Goal: Task Accomplishment & Management: Manage account settings

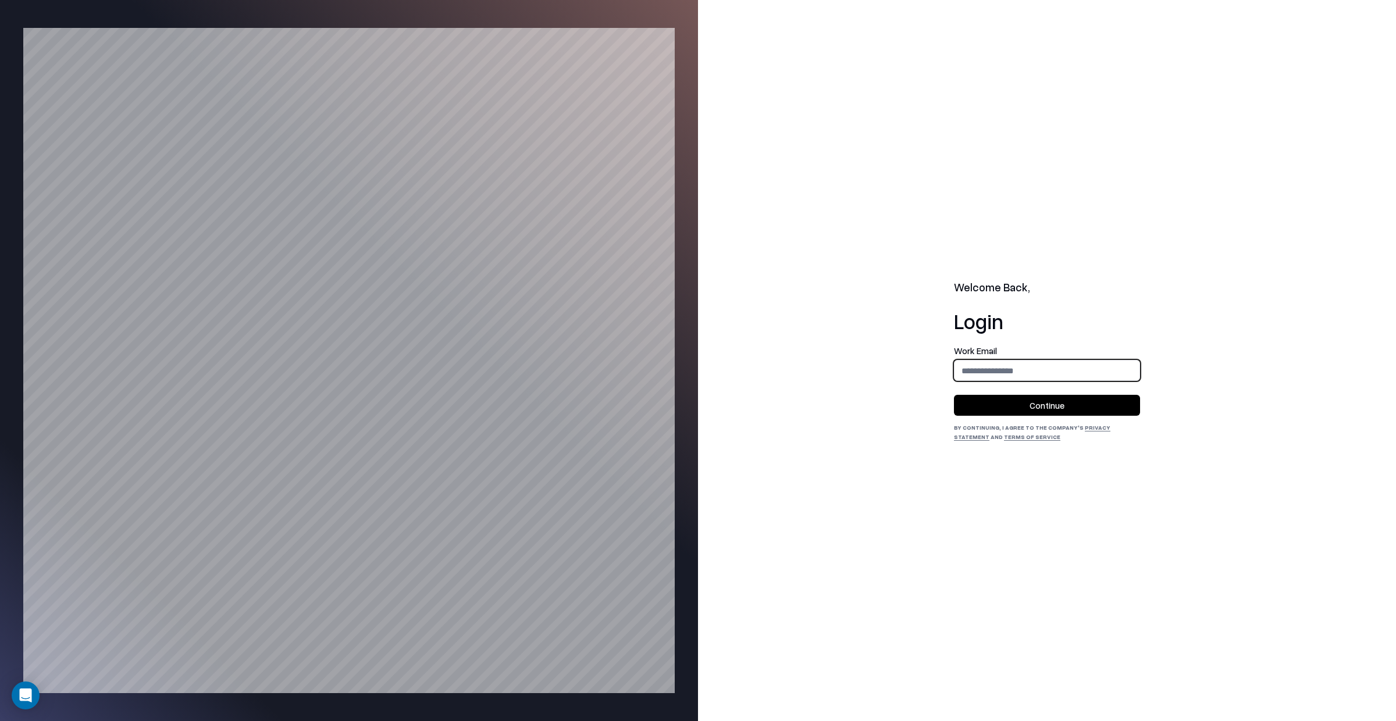
click at [995, 368] on input "email" at bounding box center [1047, 371] width 185 height 22
type input "**********"
click at [1035, 404] on button "Continue" at bounding box center [1047, 405] width 186 height 21
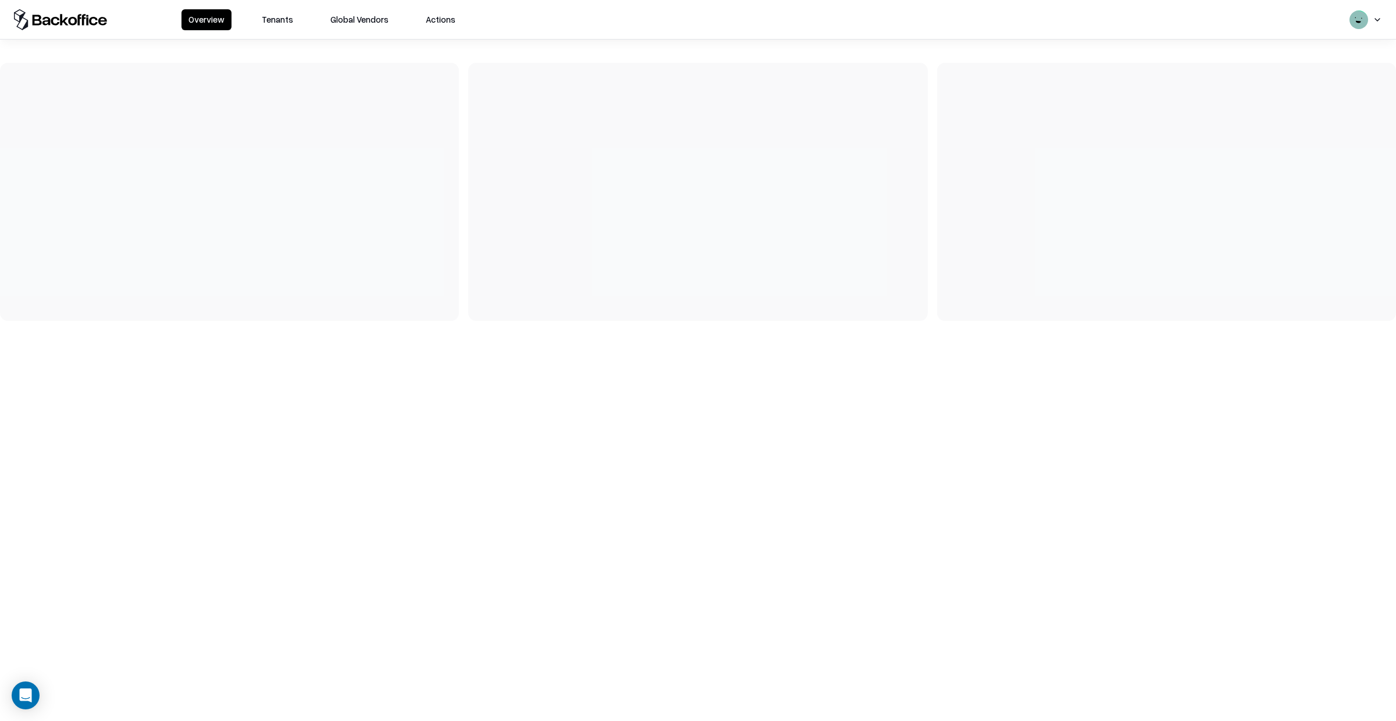
click at [260, 22] on button "Tenants" at bounding box center [277, 19] width 45 height 21
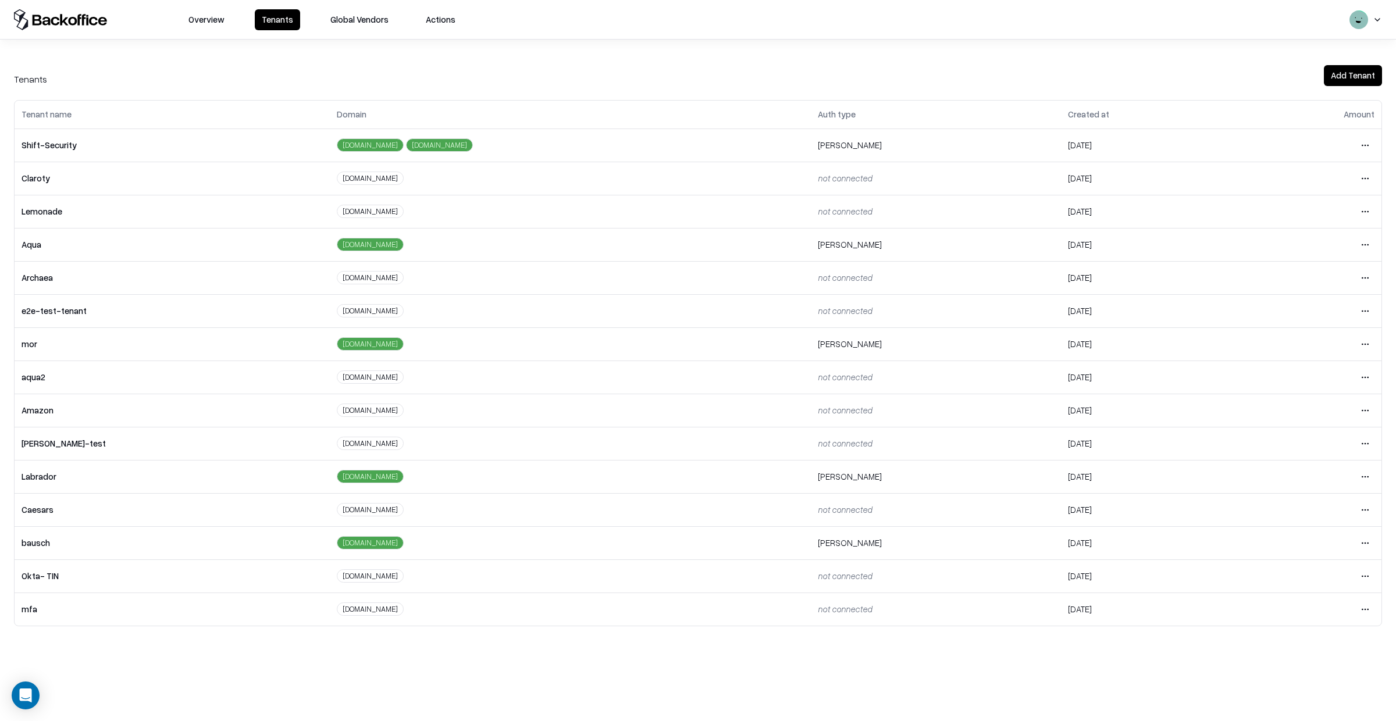
click at [1355, 69] on button "Add Tenant" at bounding box center [1353, 75] width 58 height 21
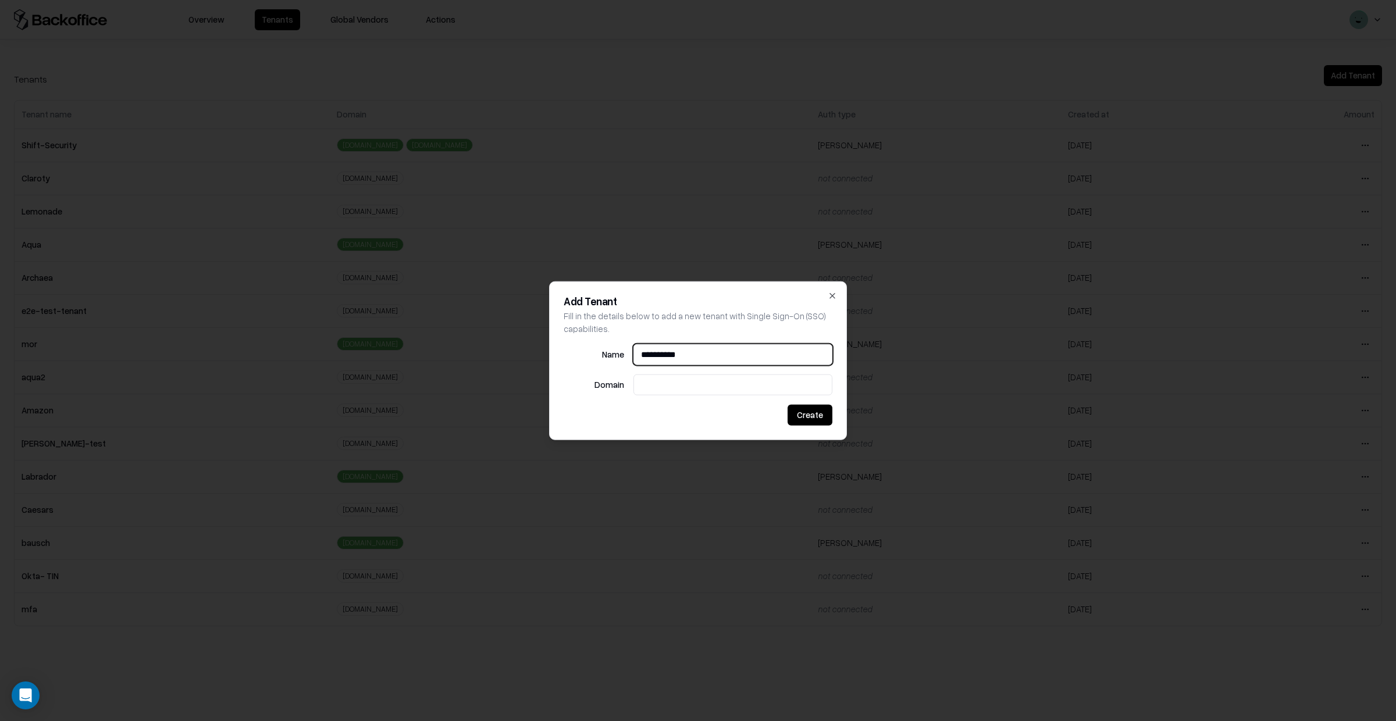
type input "**********"
click at [659, 357] on input "**********" at bounding box center [733, 355] width 198 height 22
click at [659, 358] on input "**********" at bounding box center [733, 355] width 198 height 22
click at [658, 358] on input "**********" at bounding box center [733, 355] width 198 height 22
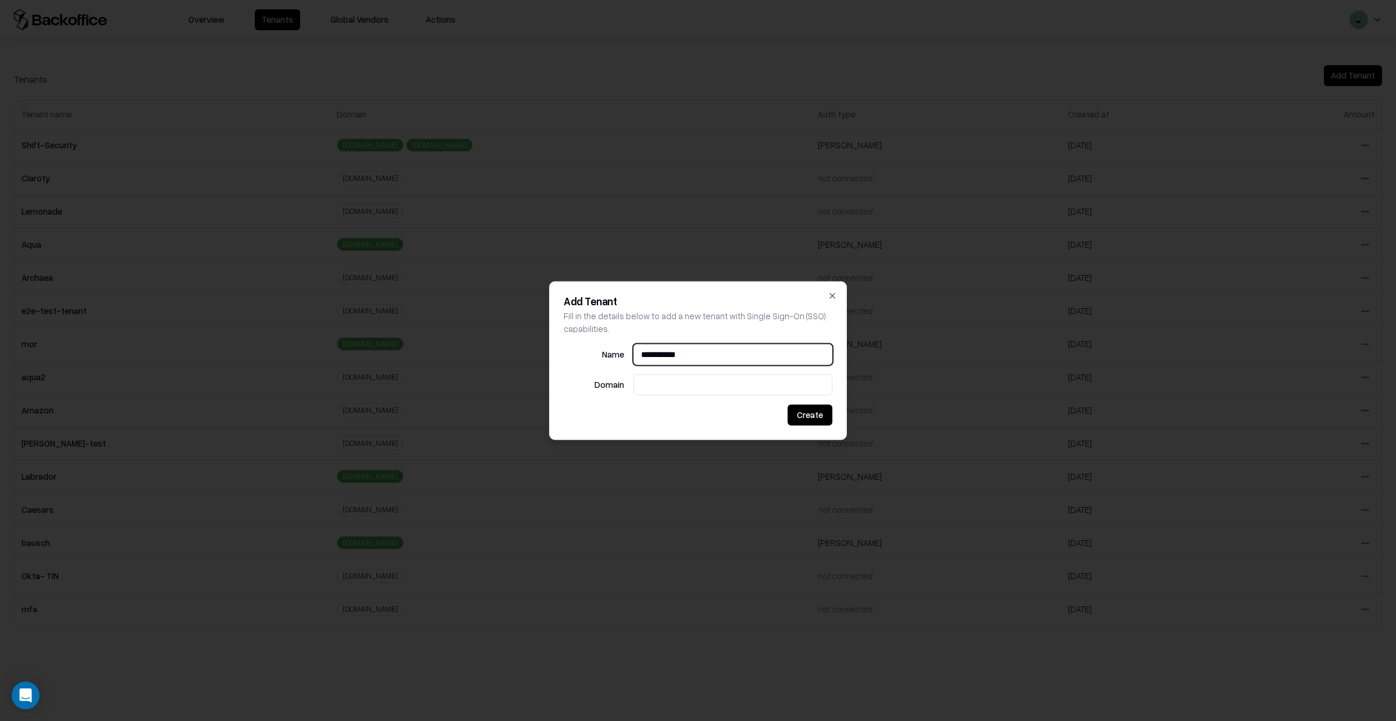
click at [658, 358] on input "**********" at bounding box center [733, 355] width 198 height 22
click at [664, 391] on input at bounding box center [733, 385] width 198 height 22
paste input "**********"
type input "**********"
click at [820, 418] on button "Create" at bounding box center [810, 414] width 45 height 21
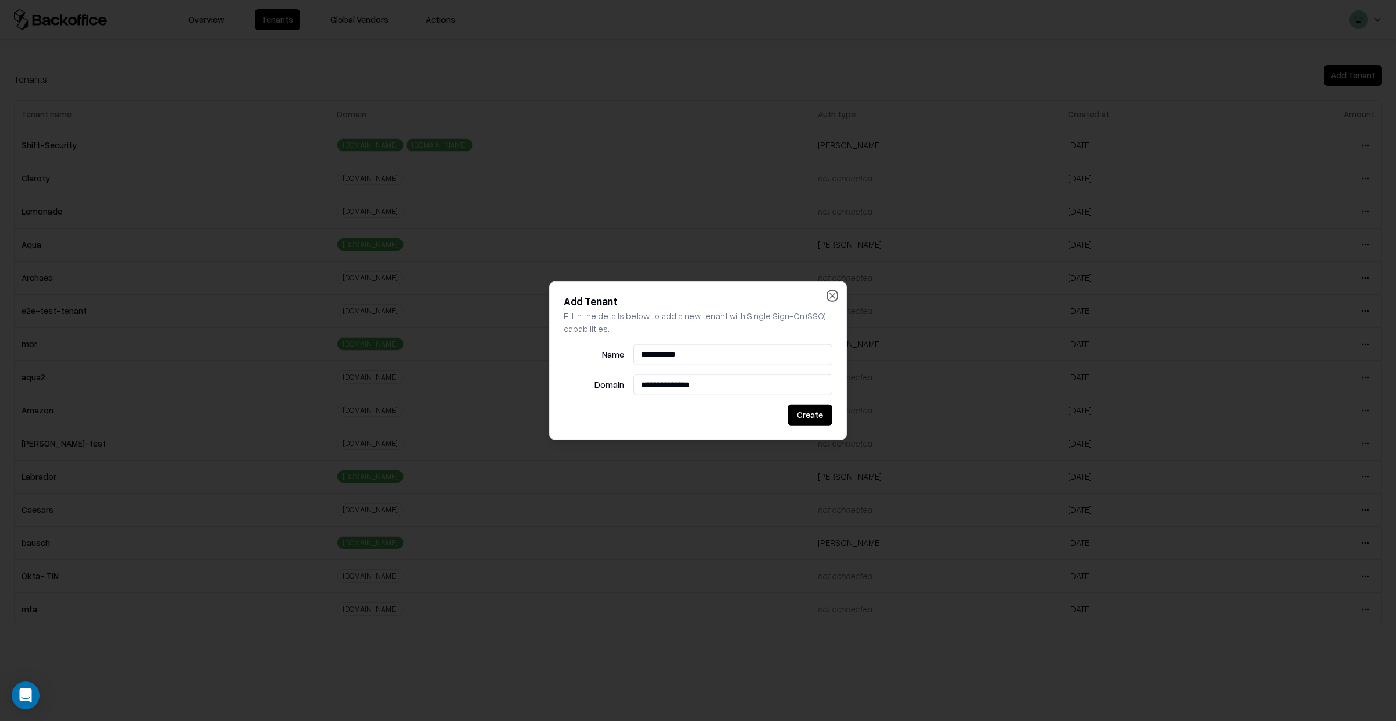
click at [832, 297] on icon "button" at bounding box center [832, 295] width 9 height 9
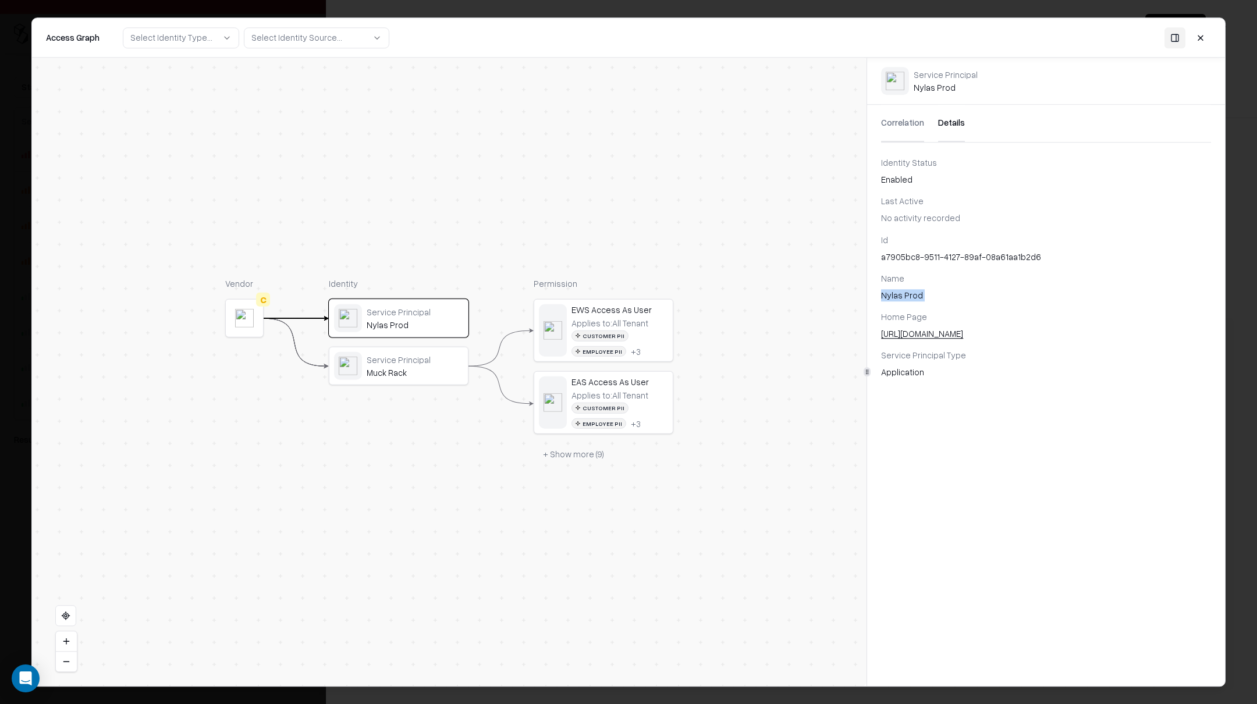
drag, startPoint x: 1201, startPoint y: 34, endPoint x: 1188, endPoint y: 36, distance: 12.9
click at [1201, 34] on button at bounding box center [1200, 37] width 21 height 21
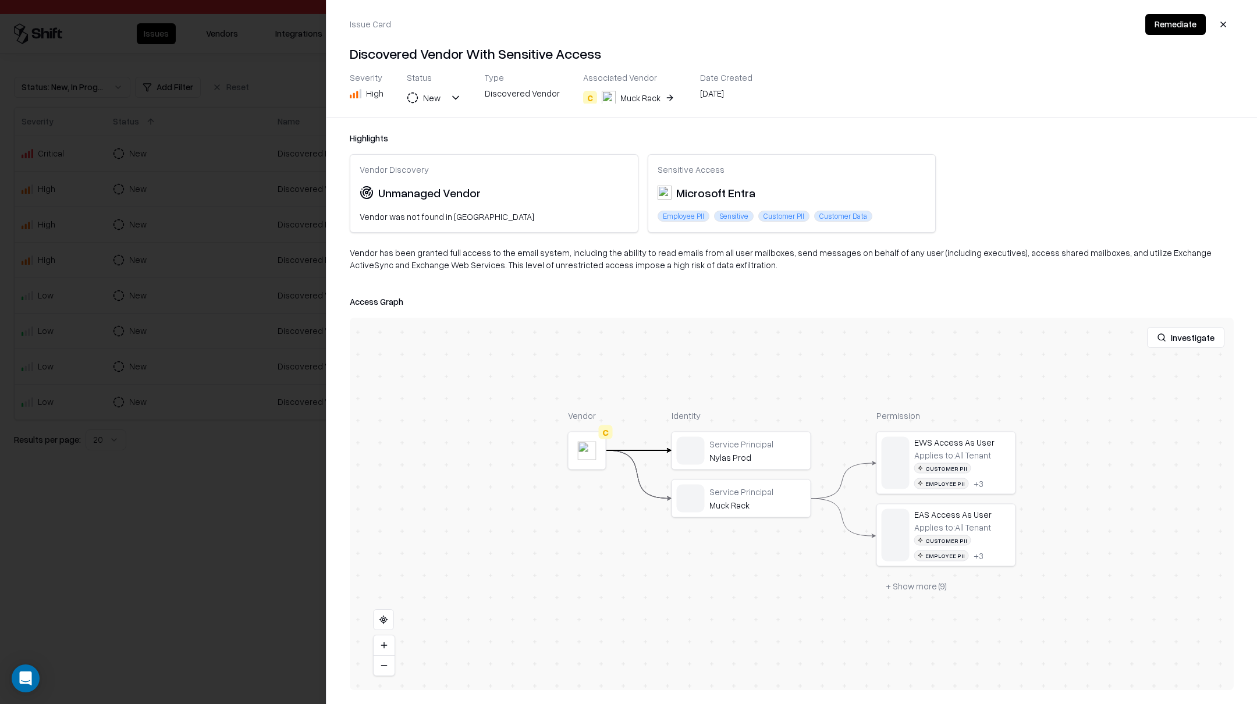
click at [223, 206] on div at bounding box center [628, 352] width 1257 height 704
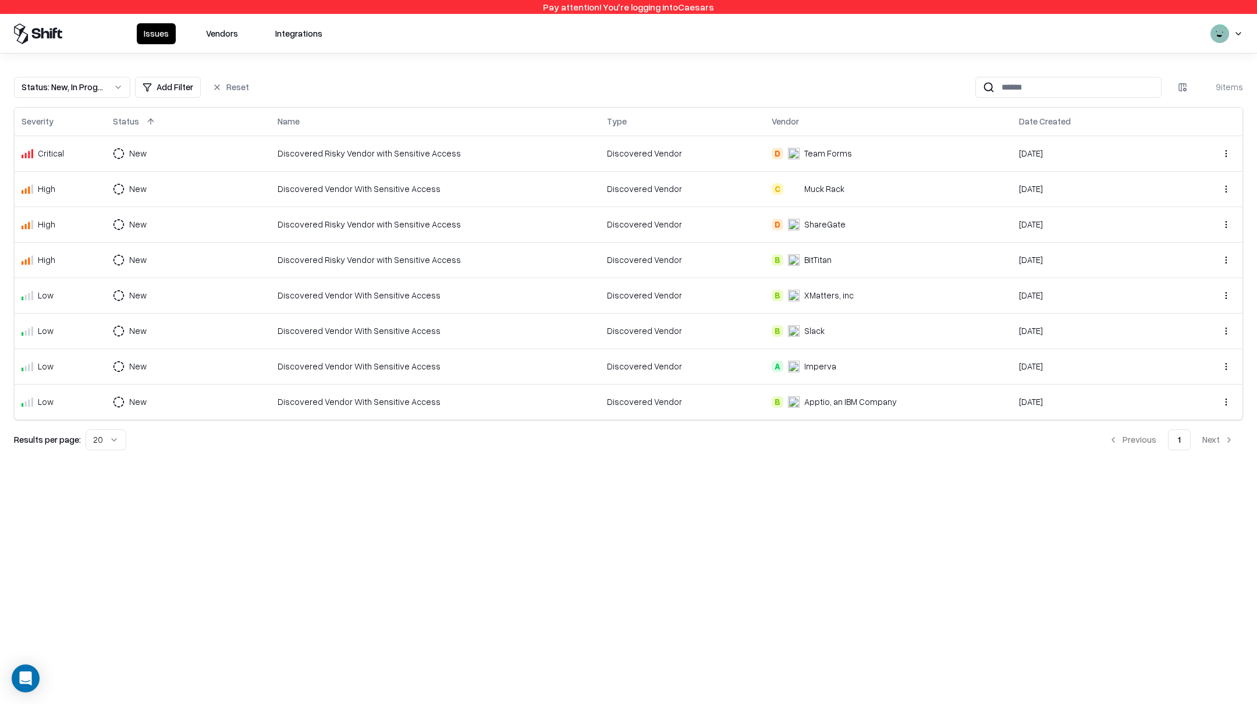
click at [1225, 41] on html "Pay attention! You're logging into Caesars Issues Vendors Integrations Status :…" at bounding box center [628, 352] width 1257 height 704
click at [1183, 88] on div "Log out" at bounding box center [1212, 92] width 193 height 23
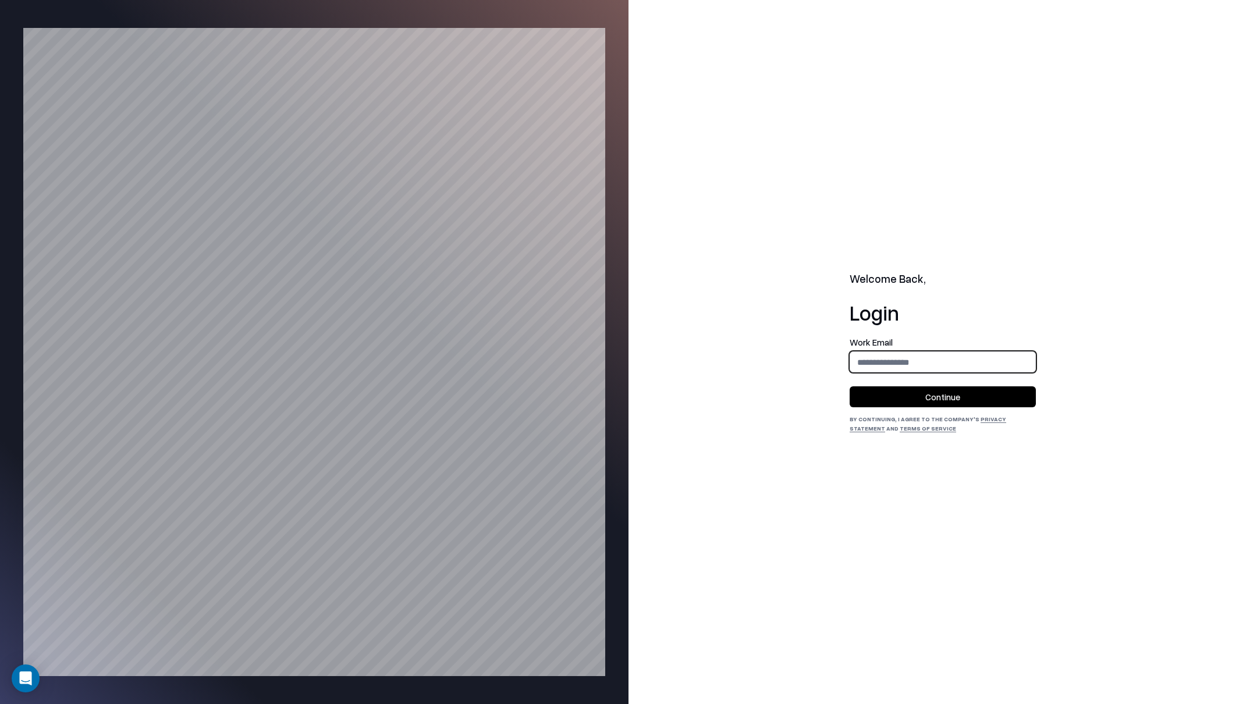
drag, startPoint x: 912, startPoint y: 357, endPoint x: 915, endPoint y: 368, distance: 11.3
click at [912, 357] on input "email" at bounding box center [942, 362] width 185 height 22
type input "**********"
click at [940, 399] on button "Continue" at bounding box center [942, 396] width 186 height 21
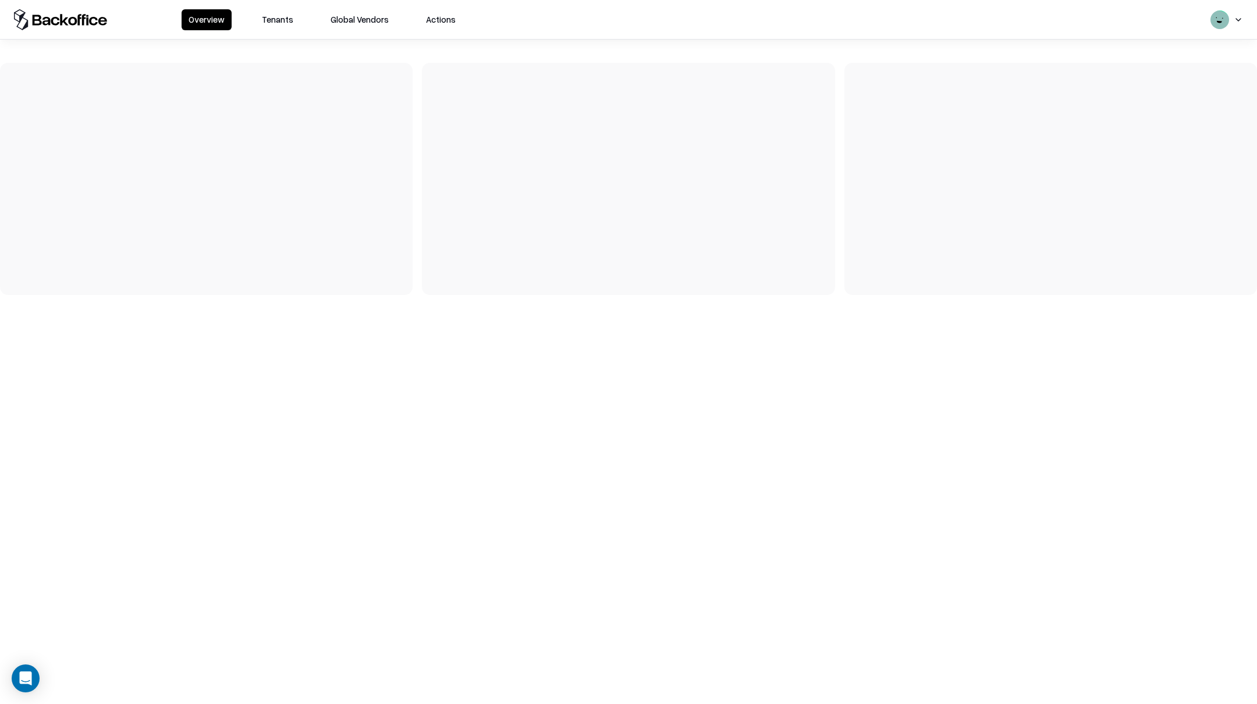
click at [294, 24] on div "Overview Tenants Global Vendors Actions" at bounding box center [322, 19] width 281 height 21
click at [276, 22] on button "Tenants" at bounding box center [277, 19] width 45 height 21
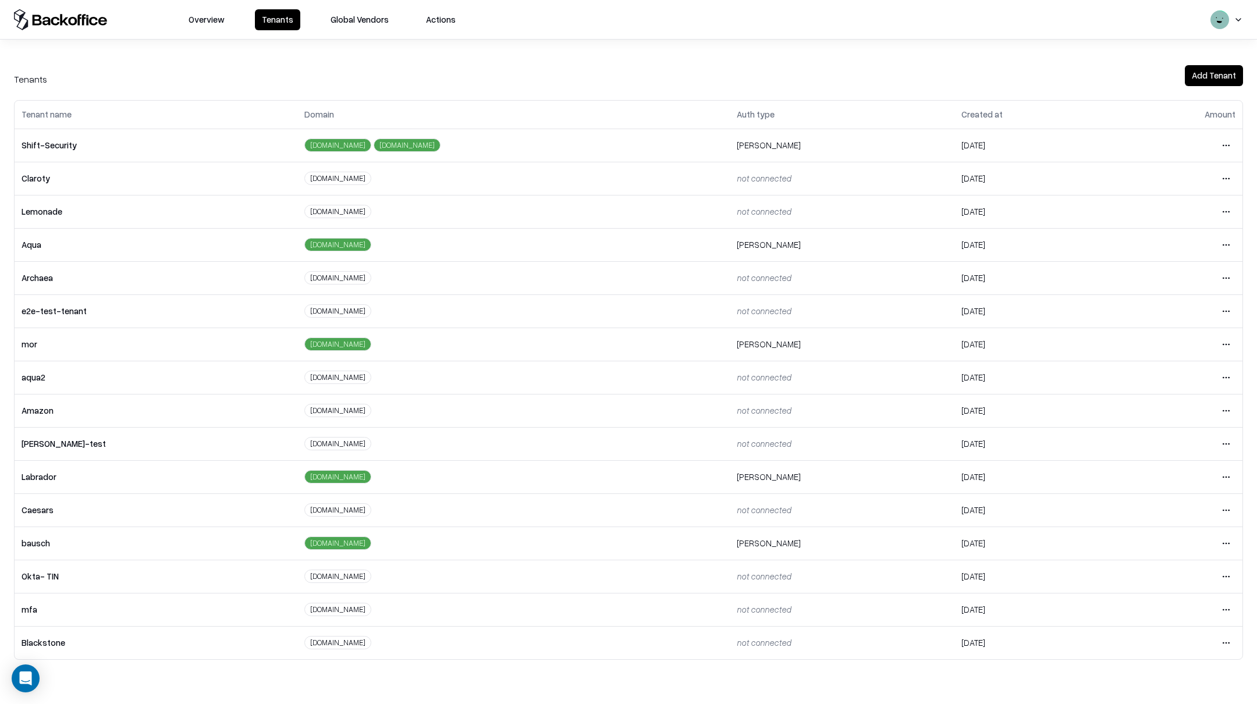
click at [1235, 544] on html "Overview Tenants Global Vendors Actions Tenants Add Tenant Tenant name Domain A…" at bounding box center [628, 352] width 1257 height 704
click at [1145, 646] on div "Login to tenant" at bounding box center [1177, 641] width 126 height 23
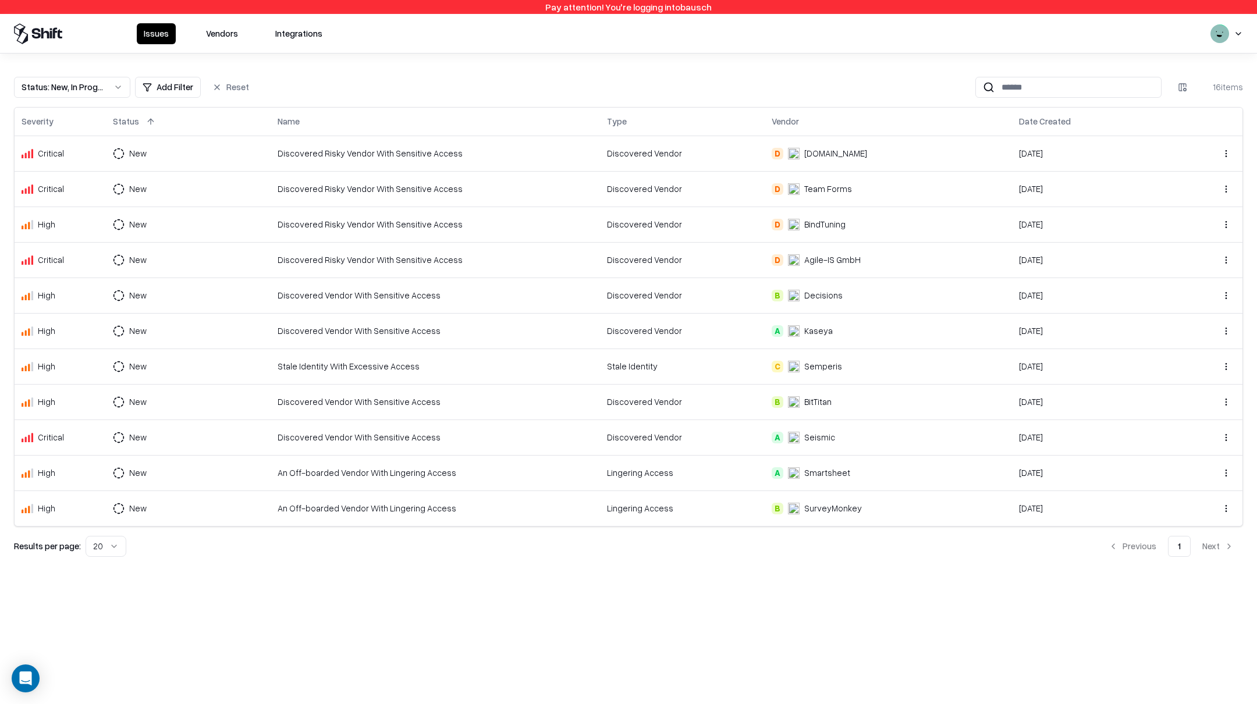
click at [109, 85] on button "Status : New, In Progress" at bounding box center [72, 87] width 116 height 21
click at [79, 200] on div "Draft" at bounding box center [72, 202] width 111 height 23
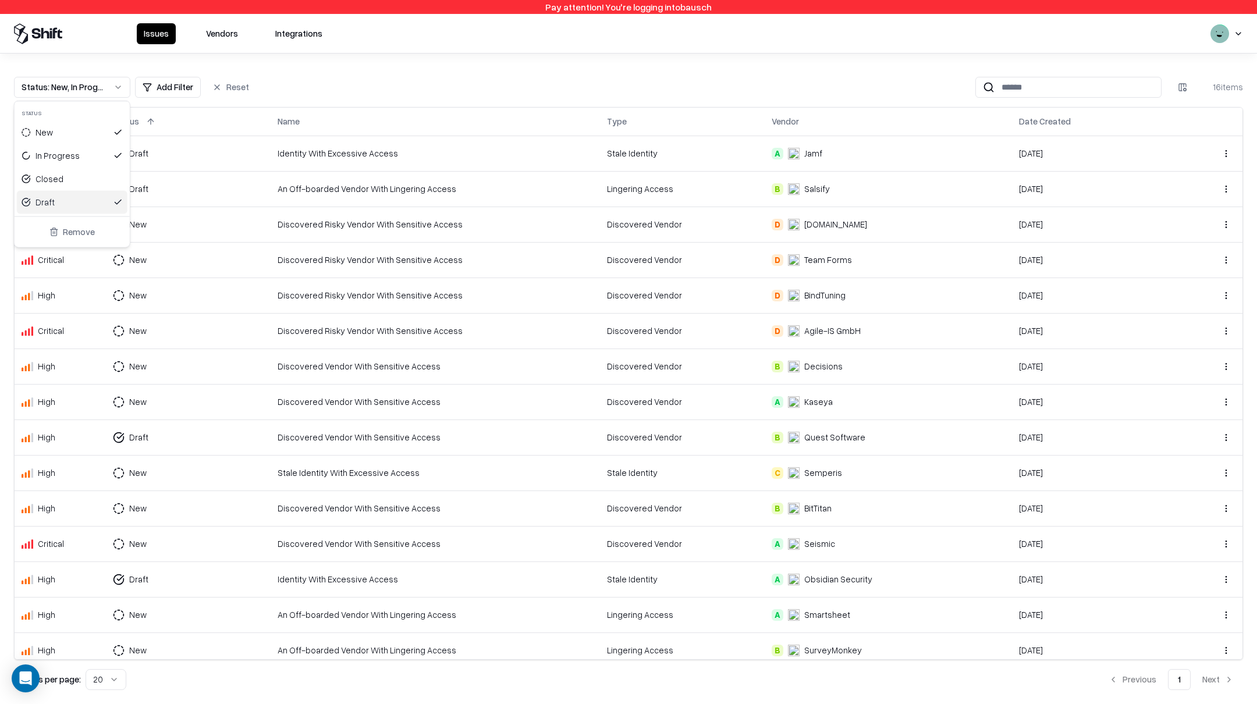
click at [432, 87] on html "Pay attention! You're logging into bausch Issues Vendors Integrations Status : …" at bounding box center [628, 352] width 1257 height 704
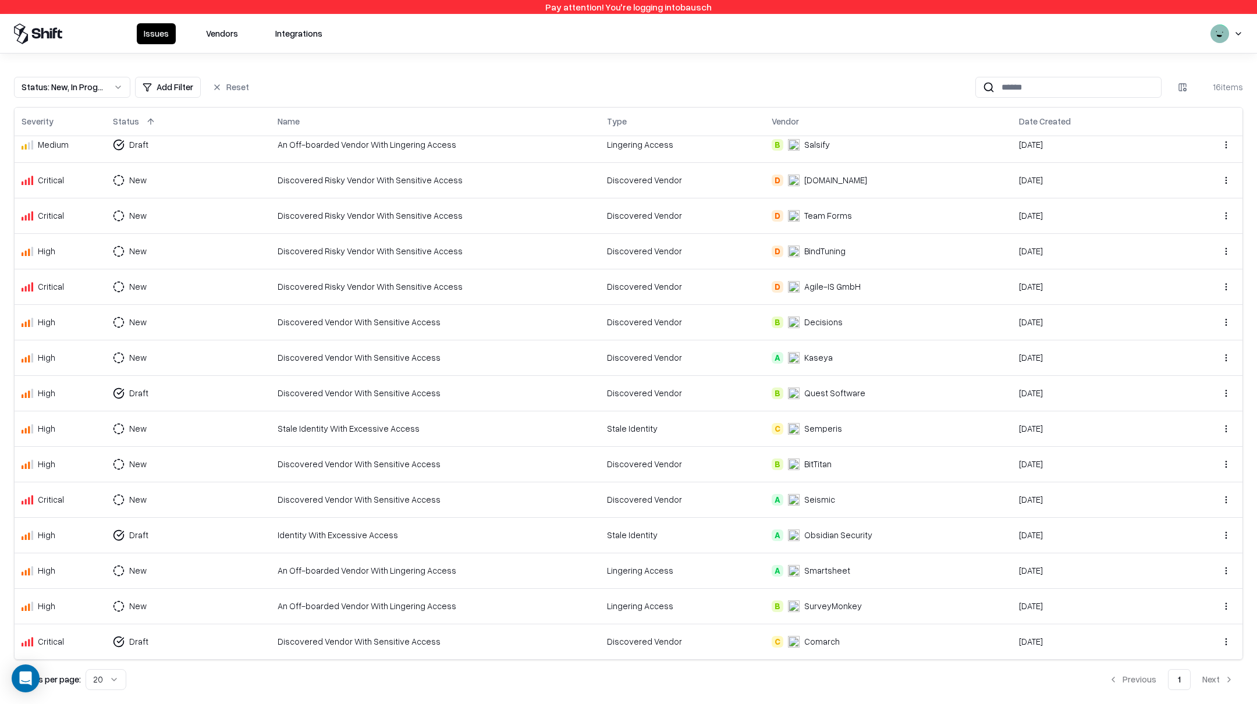
click at [111, 83] on button "Status : New, In Progress, Draft" at bounding box center [72, 87] width 116 height 21
drag, startPoint x: 49, startPoint y: 134, endPoint x: 50, endPoint y: 145, distance: 10.5
click at [49, 136] on div "New" at bounding box center [43, 132] width 17 height 12
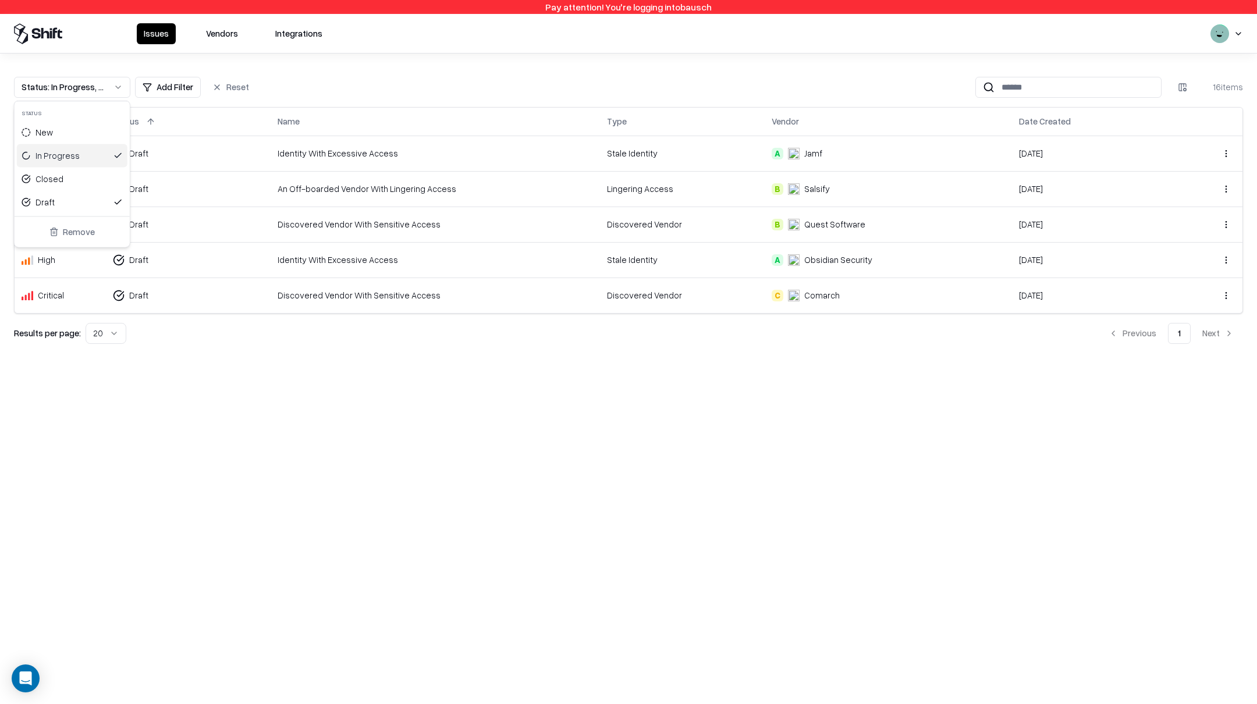
scroll to position [0, 0]
click at [52, 153] on div "In Progress" at bounding box center [57, 156] width 44 height 12
click at [419, 73] on html "Pay attention! You're logging into bausch Issues Vendors Integrations Status : …" at bounding box center [628, 352] width 1257 height 704
click at [605, 299] on td "Discovered Vendor" at bounding box center [682, 295] width 165 height 35
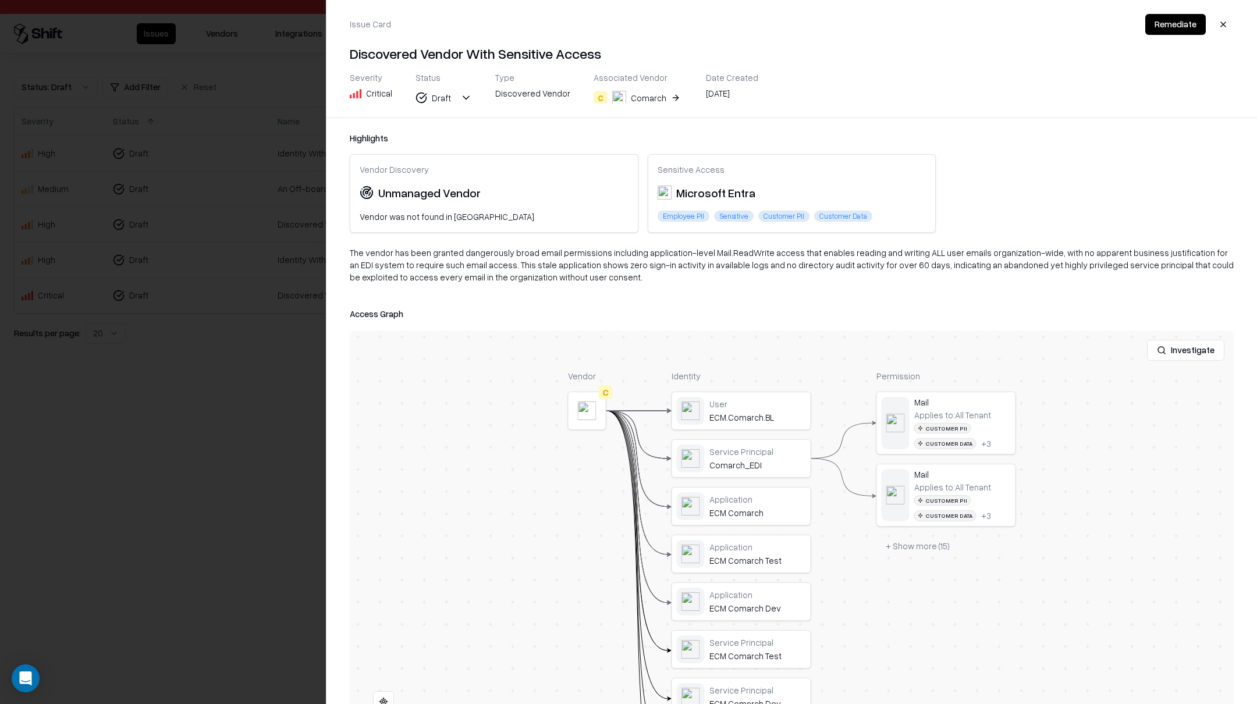
click at [1166, 22] on button "Remediate" at bounding box center [1175, 24] width 61 height 21
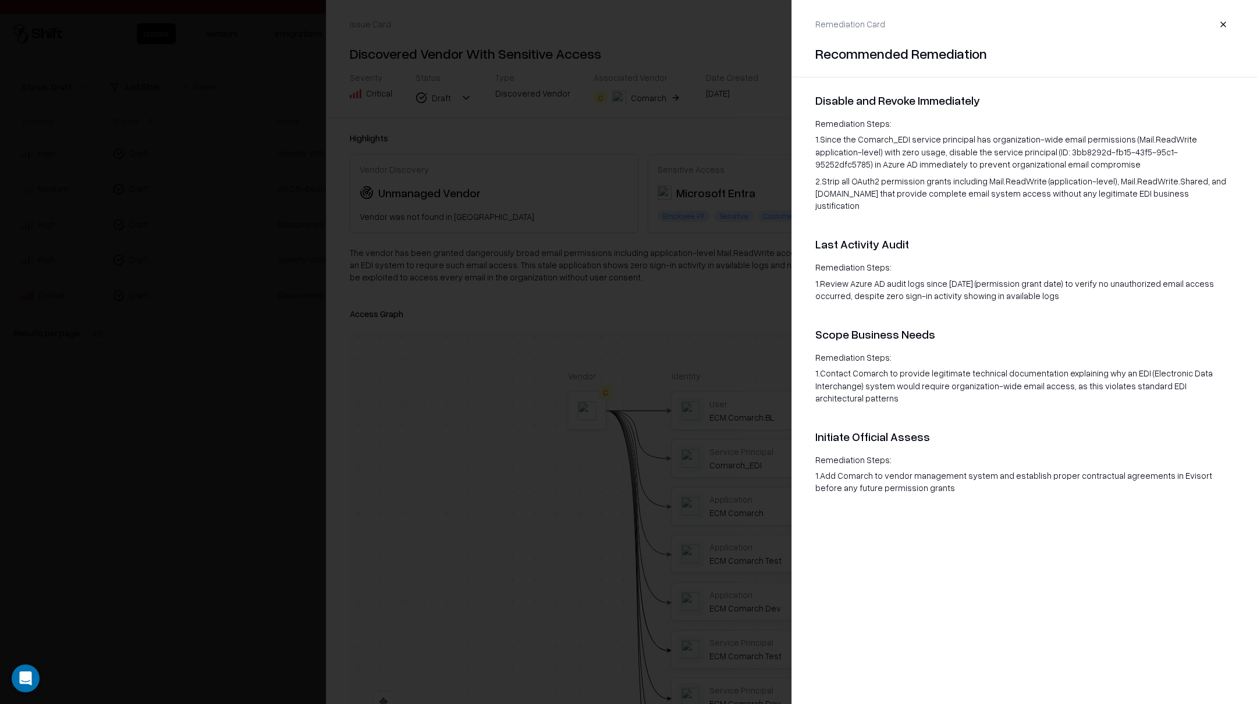
click at [1225, 25] on button "button" at bounding box center [1222, 24] width 21 height 21
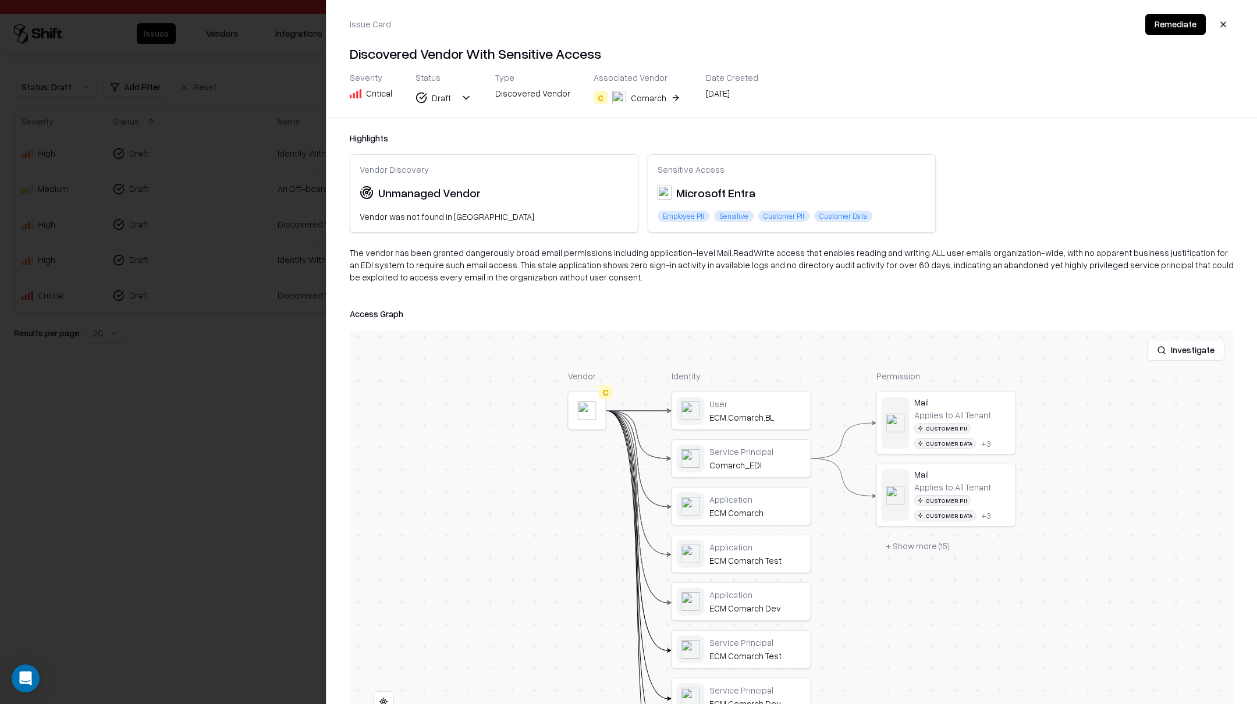
click at [1221, 20] on button "button" at bounding box center [1222, 24] width 21 height 21
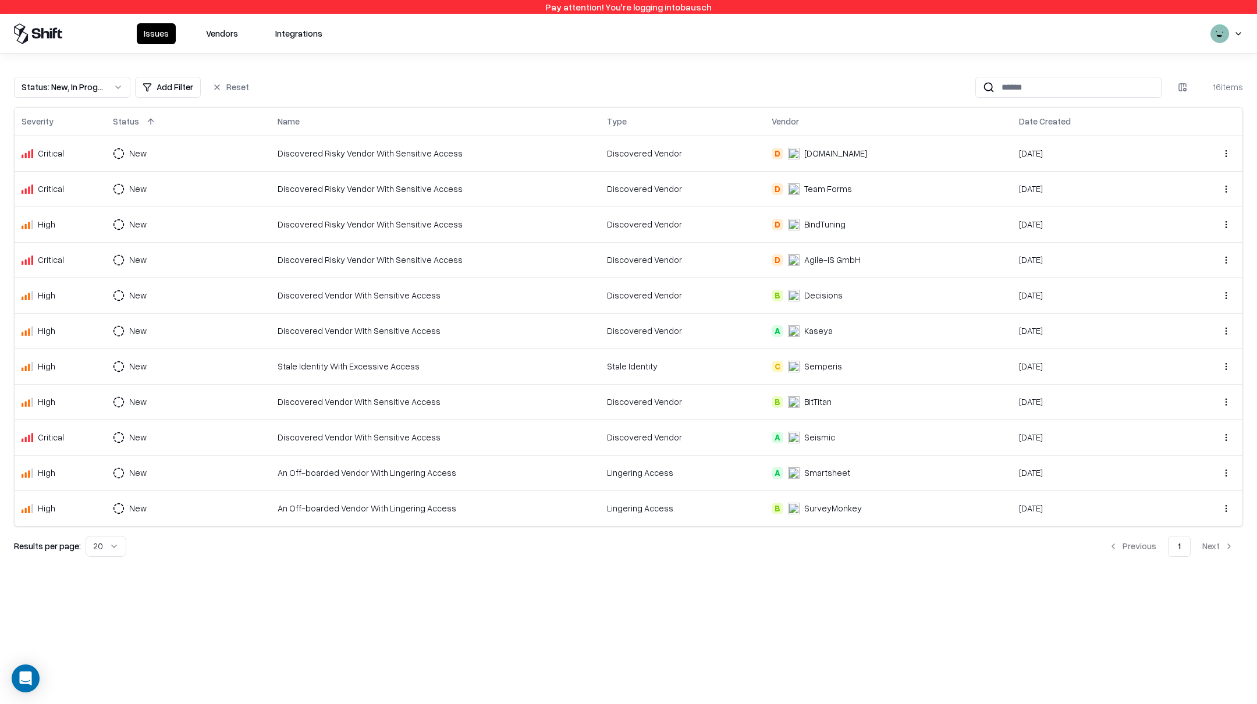
drag, startPoint x: 84, startPoint y: 88, endPoint x: 87, endPoint y: 94, distance: 6.3
click at [84, 88] on div "Status : New, In Progress" at bounding box center [63, 87] width 83 height 12
click at [75, 204] on div "Draft" at bounding box center [72, 202] width 111 height 23
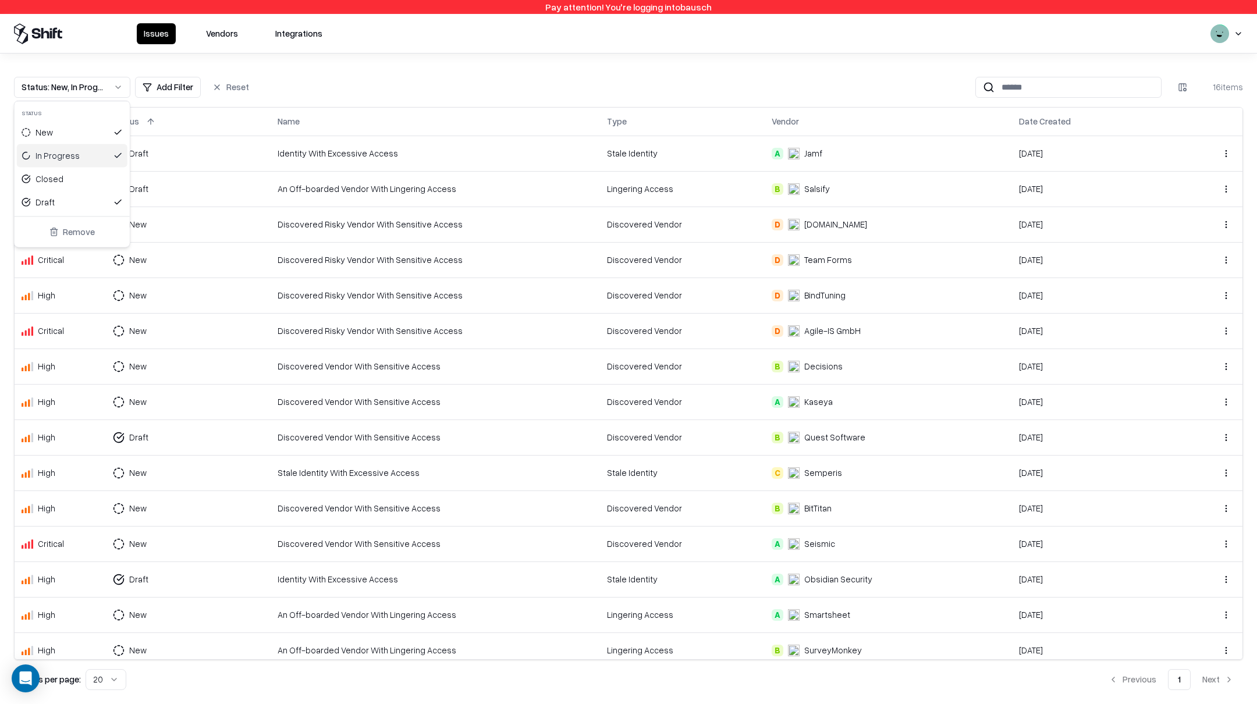
drag, startPoint x: 69, startPoint y: 154, endPoint x: 73, endPoint y: 142, distance: 12.1
click at [69, 152] on div "In Progress" at bounding box center [57, 156] width 44 height 12
click at [76, 133] on div "New" at bounding box center [72, 132] width 111 height 23
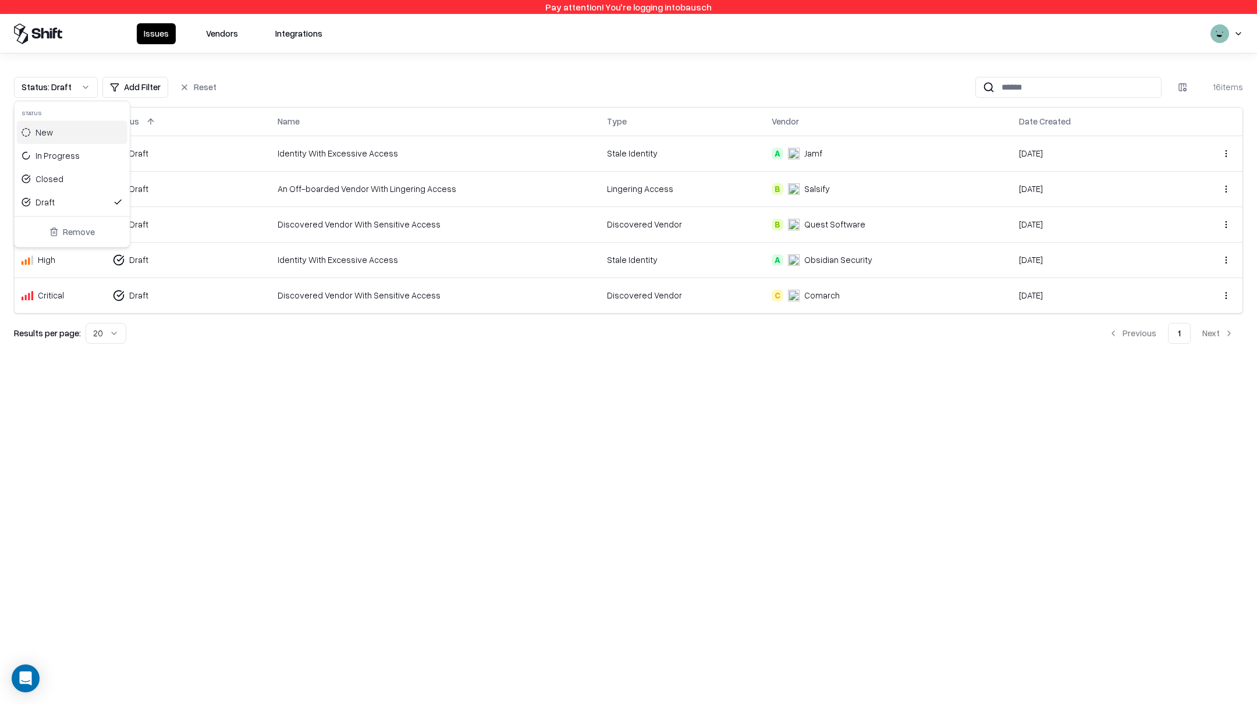
click at [709, 378] on html "Pay attention! You're logging into bausch Issues Vendors Integrations Status : …" at bounding box center [628, 352] width 1257 height 704
click at [229, 26] on div "Issues Vendors Integrations" at bounding box center [628, 33] width 1257 height 39
click at [223, 31] on button "Vendors" at bounding box center [222, 33] width 46 height 21
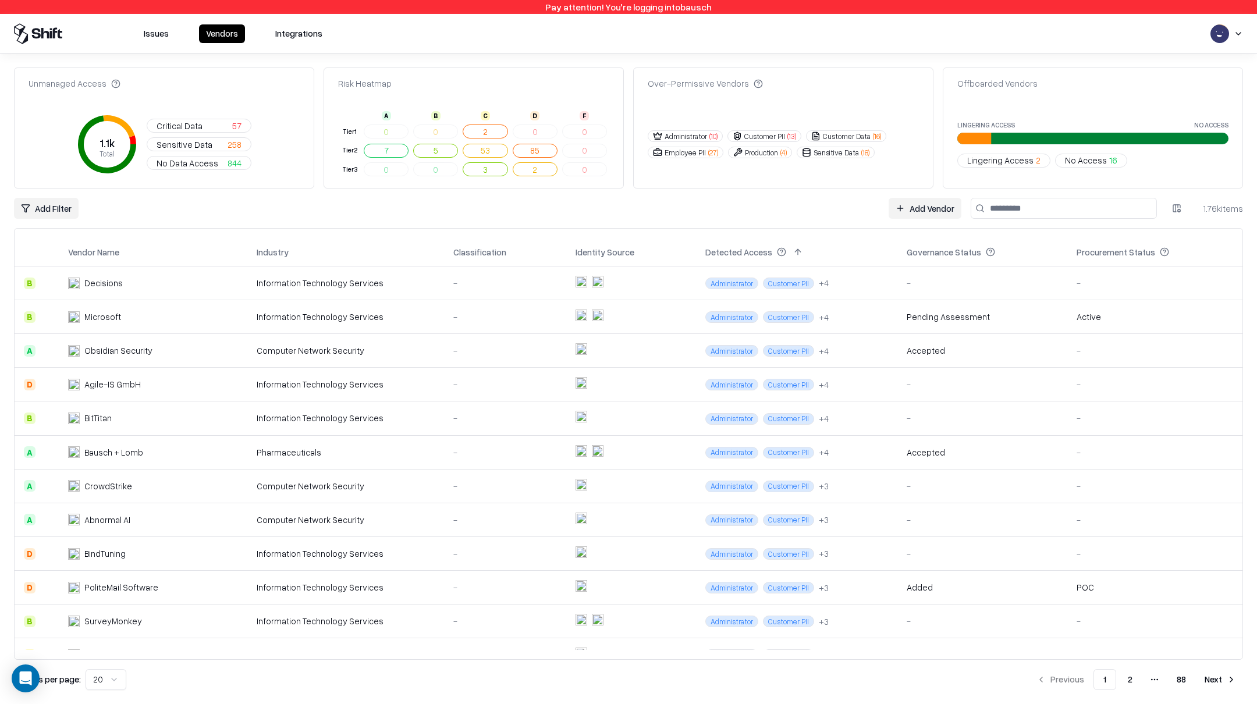
click at [1013, 213] on input at bounding box center [1063, 208] width 186 height 21
paste input "**********"
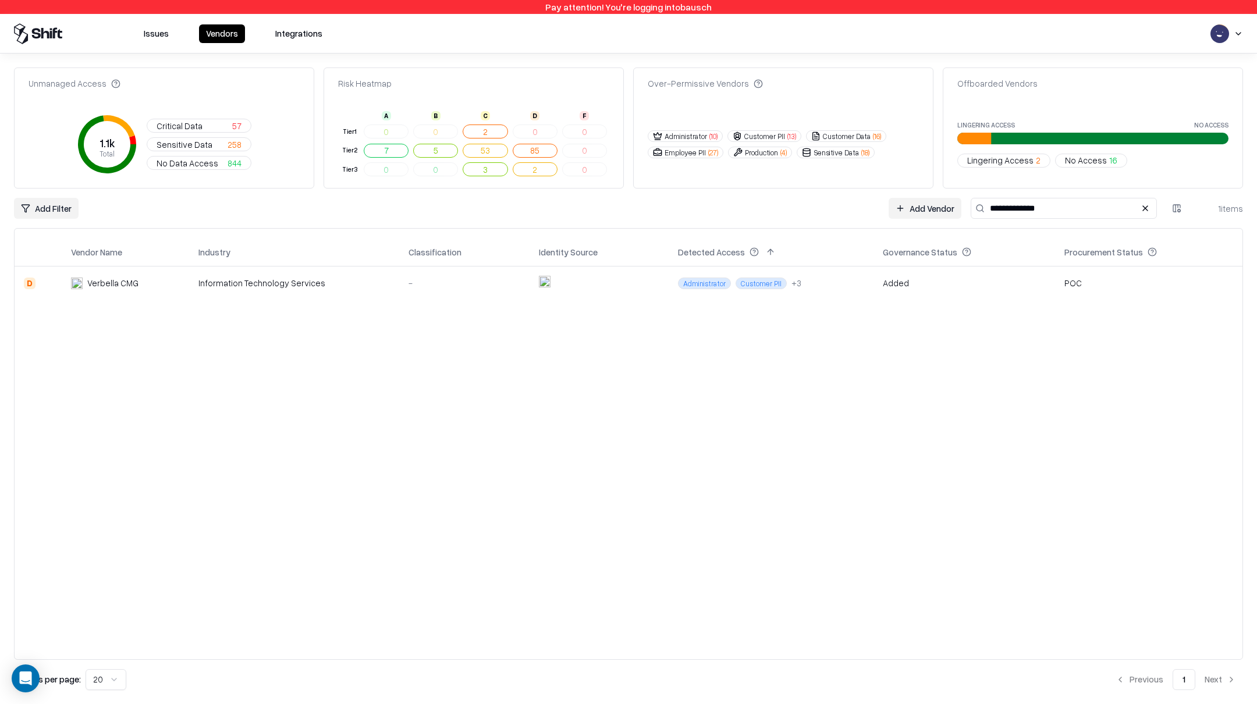
type input "**********"
click at [255, 286] on div "Information Technology Services" at bounding box center [293, 283] width 191 height 12
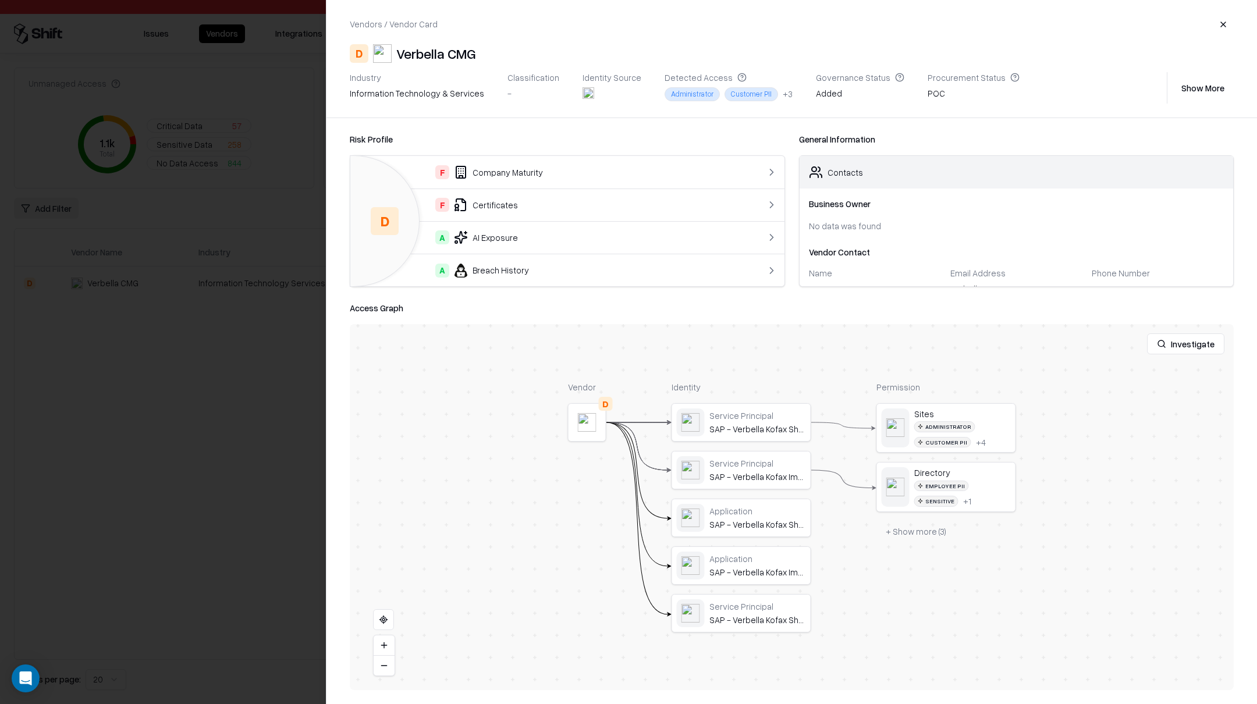
click at [1214, 89] on button "Show More" at bounding box center [1203, 87] width 62 height 21
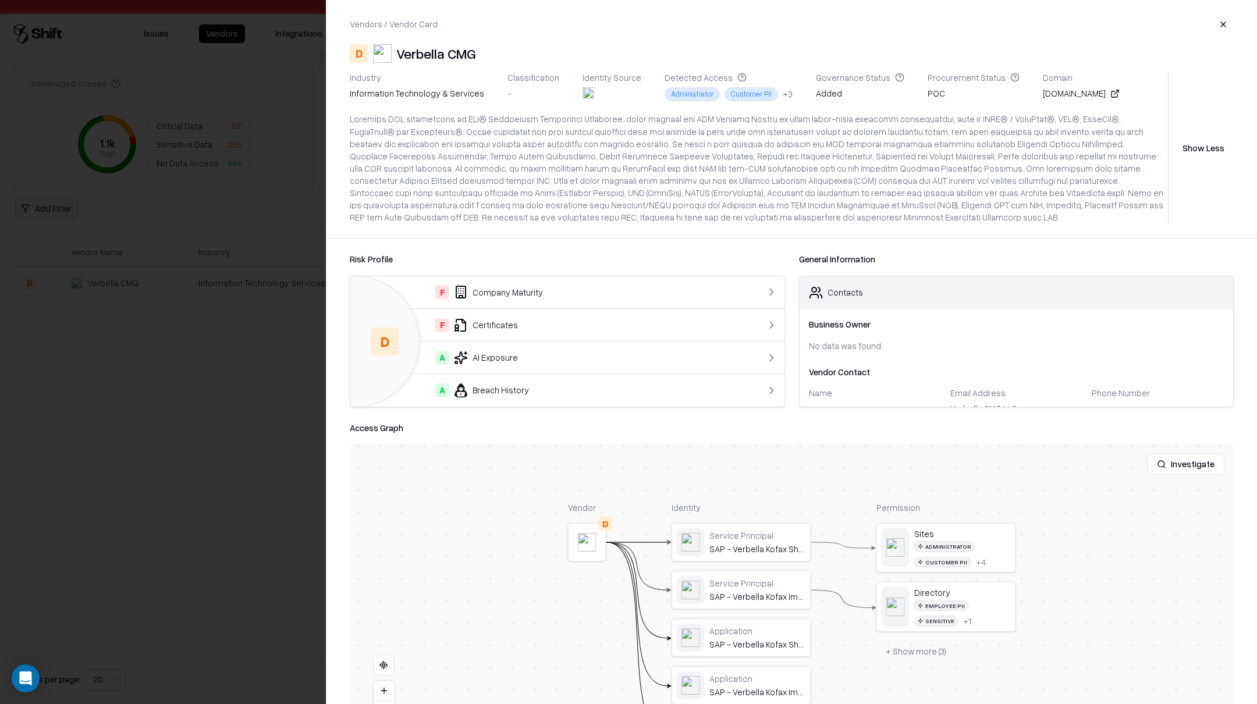
click at [268, 437] on div at bounding box center [628, 352] width 1257 height 704
